Goal: Check status: Check status

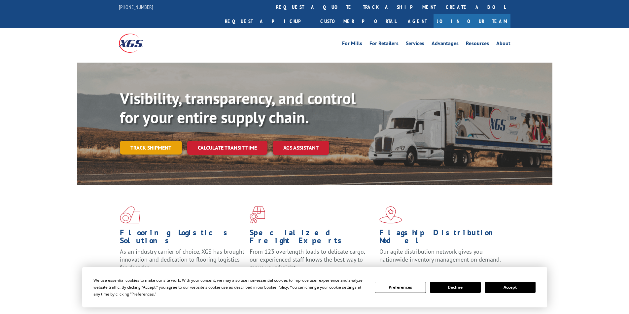
click at [148, 141] on link "Track shipment" at bounding box center [151, 148] width 62 height 14
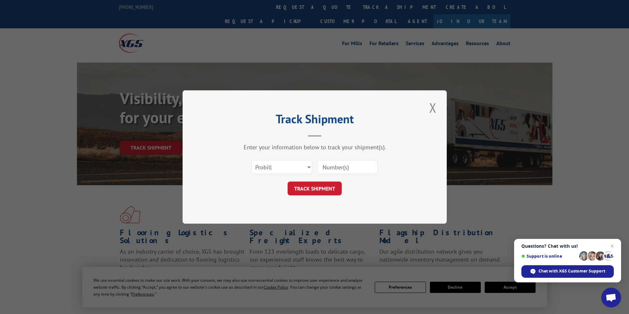
click at [324, 167] on input at bounding box center [347, 167] width 61 height 14
paste input "4869973"
type input "4869973"
click at [320, 191] on button "TRACK SHIPMENT" at bounding box center [314, 189] width 54 height 14
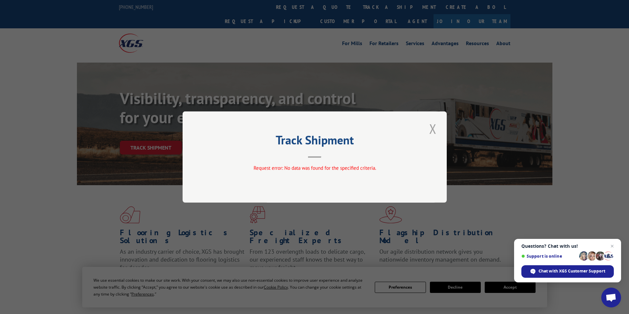
click at [430, 130] on button "Close modal" at bounding box center [432, 129] width 11 height 18
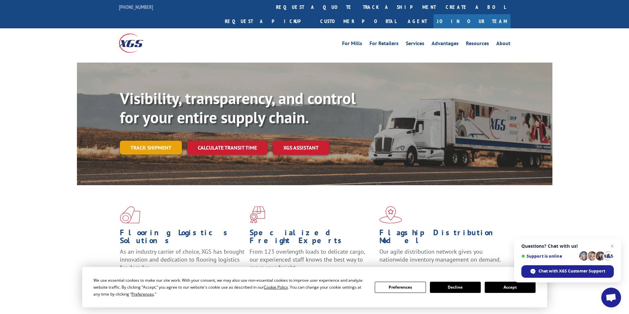
click at [160, 141] on link "Track shipment" at bounding box center [151, 148] width 62 height 14
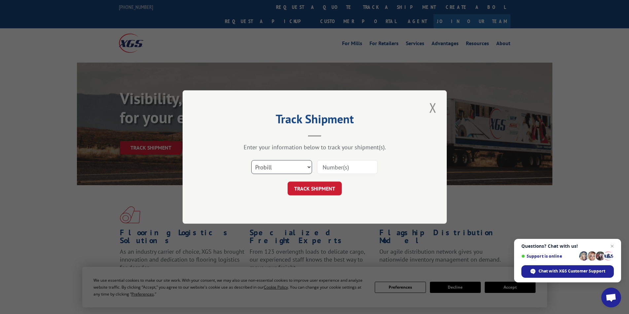
click at [294, 163] on select "Select category... Probill BOL PO" at bounding box center [281, 167] width 61 height 14
select select "bol"
click at [251, 160] on select "Select category... Probill BOL PO" at bounding box center [281, 167] width 61 height 14
click at [324, 172] on input at bounding box center [347, 167] width 61 height 14
paste input "4869973"
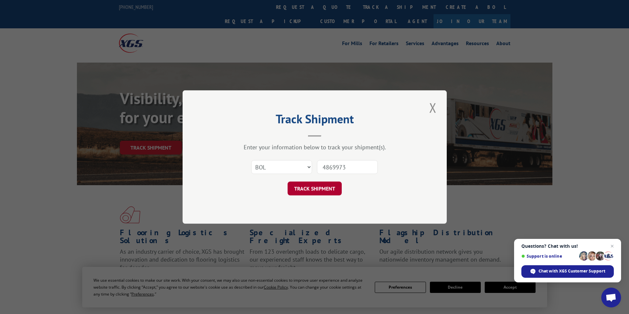
type input "4869973"
click at [326, 185] on button "TRACK SHIPMENT" at bounding box center [314, 189] width 54 height 14
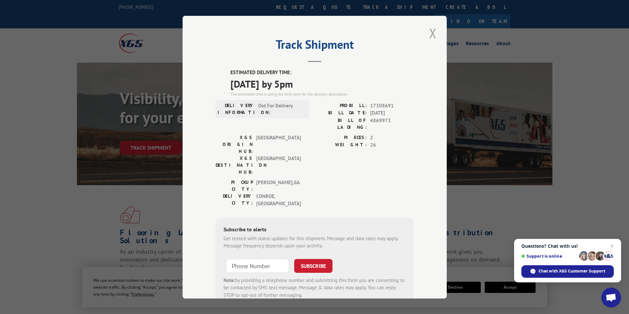
click at [432, 32] on button "Close modal" at bounding box center [432, 33] width 11 height 18
